Goal: Information Seeking & Learning: Learn about a topic

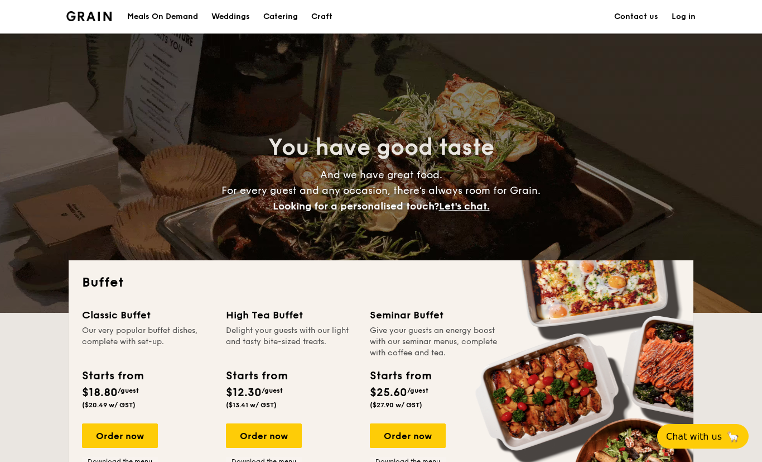
click at [282, 24] on h1 "Catering" at bounding box center [280, 16] width 35 height 33
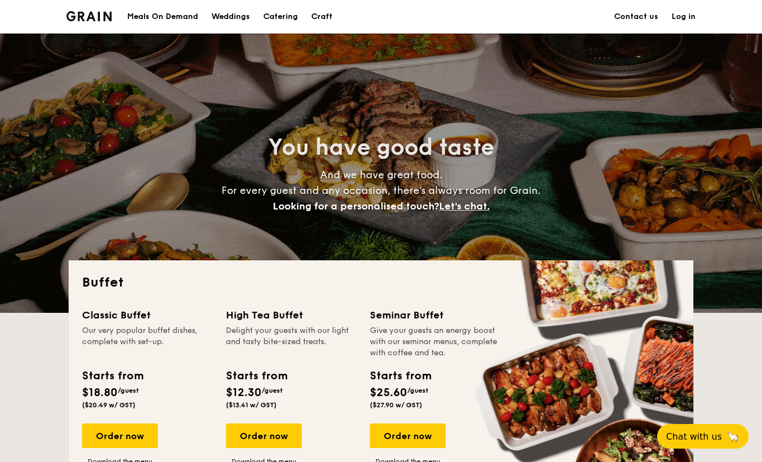
click at [281, 17] on h1 "Catering" at bounding box center [280, 16] width 35 height 33
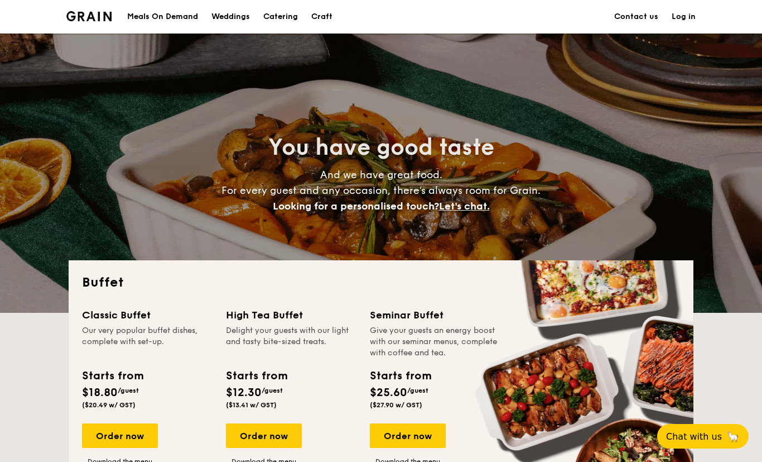
click at [274, 17] on h1 "Catering" at bounding box center [280, 16] width 35 height 33
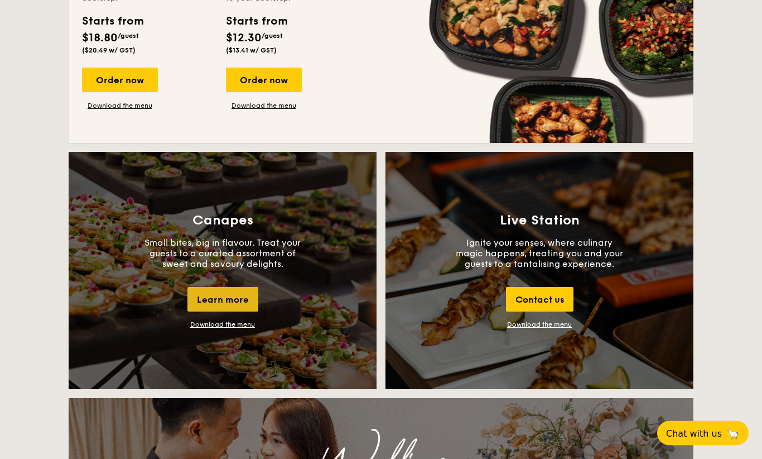
scroll to position [847, 0]
click at [224, 306] on div "Learn more" at bounding box center [223, 299] width 71 height 25
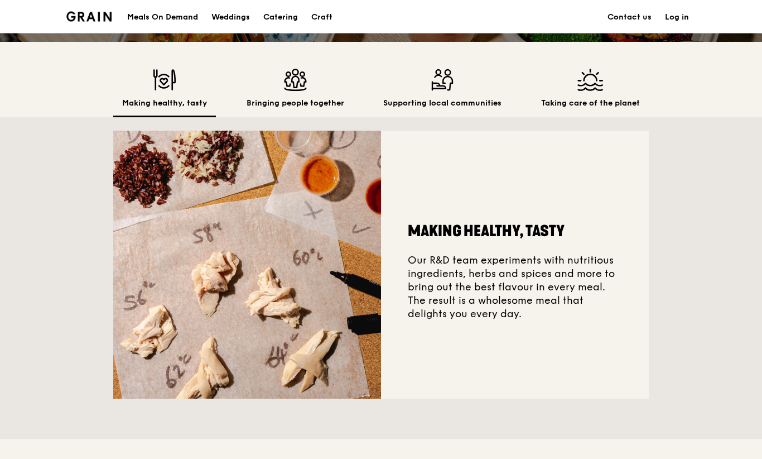
scroll to position [289, 0]
click at [337, 31] on link "Craft" at bounding box center [322, 17] width 35 height 33
click at [287, 80] on img at bounding box center [296, 80] width 98 height 22
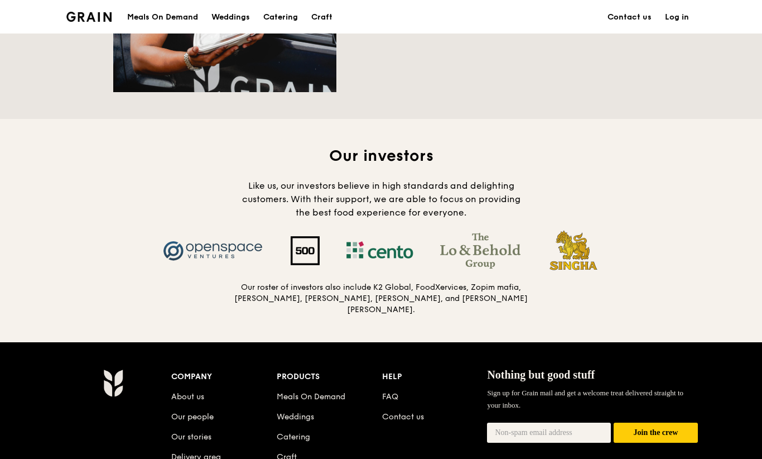
scroll to position [1028, 0]
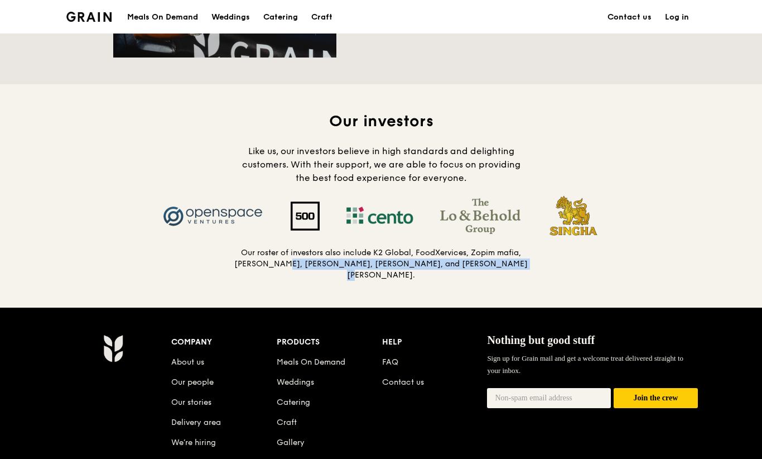
drag, startPoint x: 252, startPoint y: 279, endPoint x: 241, endPoint y: 266, distance: 16.7
click at [241, 266] on div "Our investors Like us, our investors believe in high standards and delighting c…" at bounding box center [381, 195] width 762 height 223
click at [241, 266] on h5 "Our roster of investors also include K2 Global, FoodXervices, Zopim mafia, Koh …" at bounding box center [381, 263] width 295 height 33
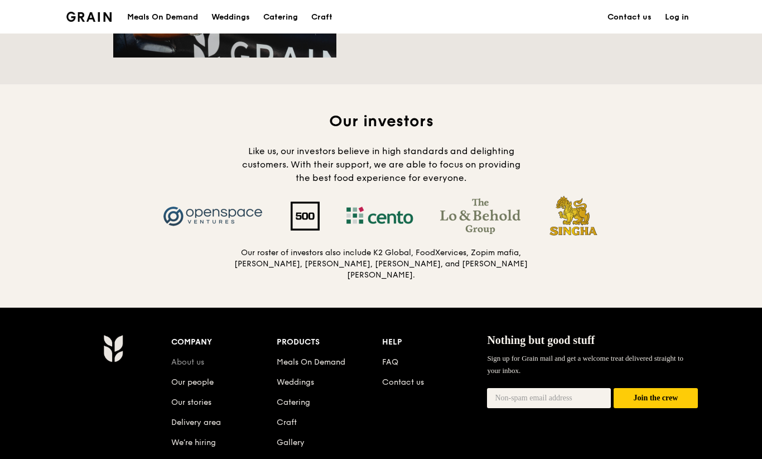
click at [183, 357] on link "About us" at bounding box center [187, 361] width 33 height 9
click at [188, 397] on link "Our stories" at bounding box center [191, 401] width 40 height 9
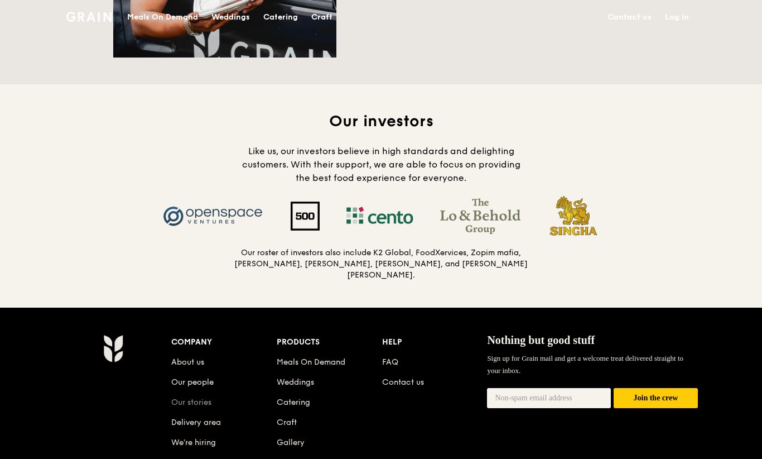
scroll to position [1020, 0]
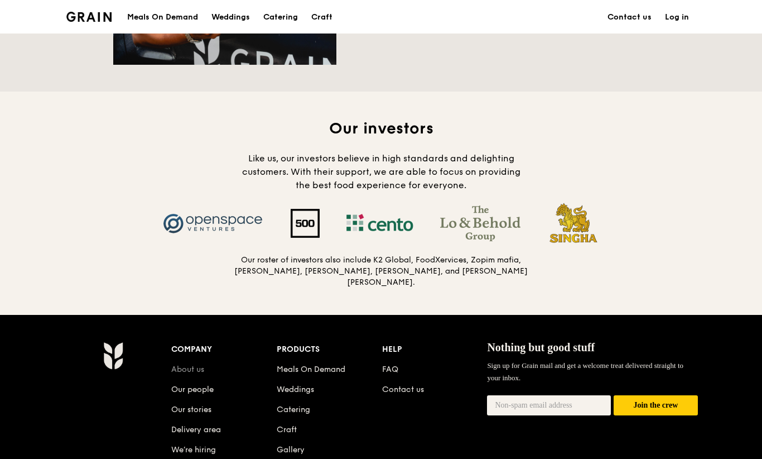
click at [190, 364] on link "About us" at bounding box center [187, 368] width 33 height 9
click at [192, 385] on link "Our people" at bounding box center [192, 389] width 42 height 9
